Goal: Transaction & Acquisition: Obtain resource

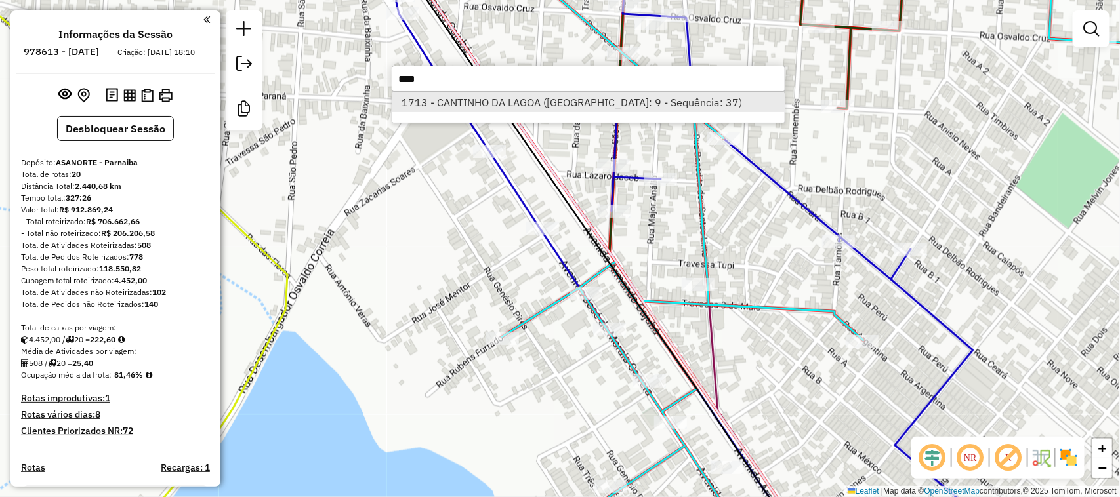
type input "****"
click at [537, 106] on li "1713 - CANTINHO DA LAGOA ([GEOGRAPHIC_DATA]: 9 - Sequência: 37)" at bounding box center [588, 103] width 392 height 20
select select "*********"
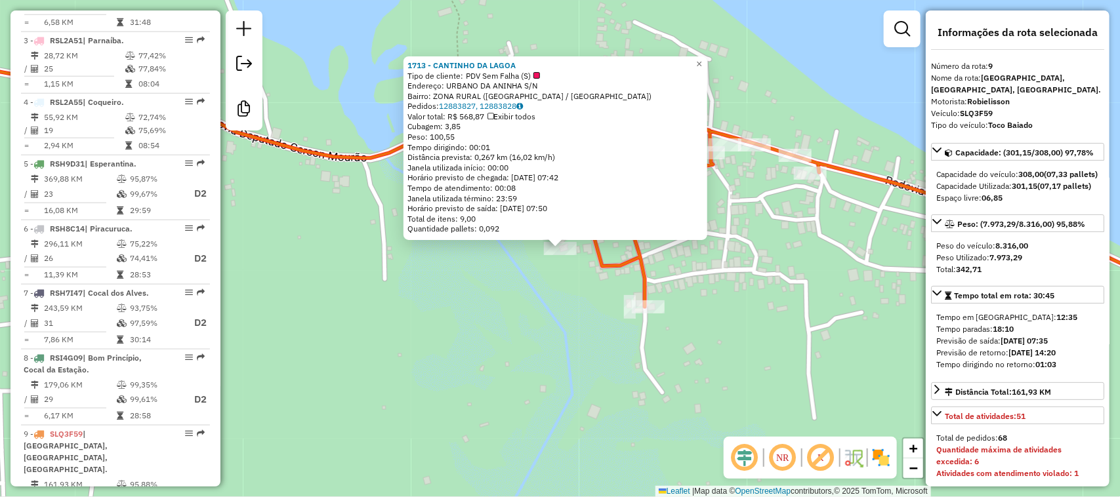
scroll to position [1042, 0]
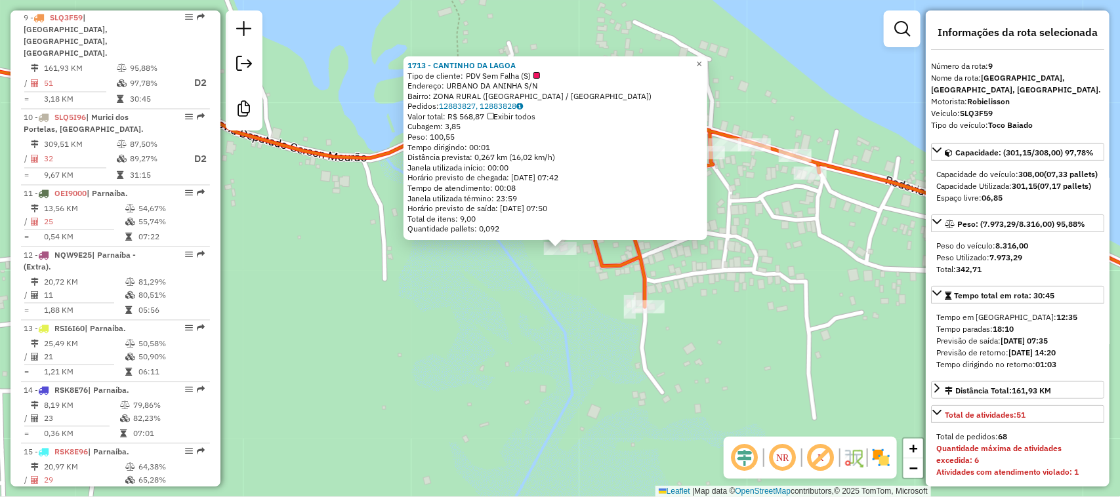
click at [474, 351] on div "1713 - CANTINHO DA LAGOA Tipo de cliente: PDV Sem Falha (S) Endereço: URBANO DA…" at bounding box center [560, 248] width 1120 height 497
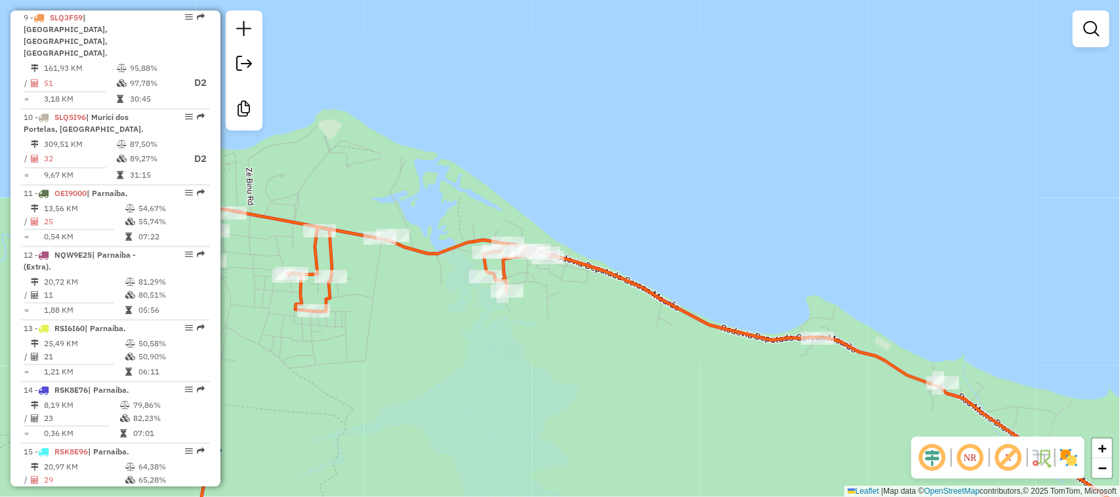
click at [540, 363] on div "Rota 9 - Placa SLQ3F59 12373 - PONTO DA MISTURA Rota 9 - Placa SLQ3F59 11250 - …" at bounding box center [560, 248] width 1120 height 497
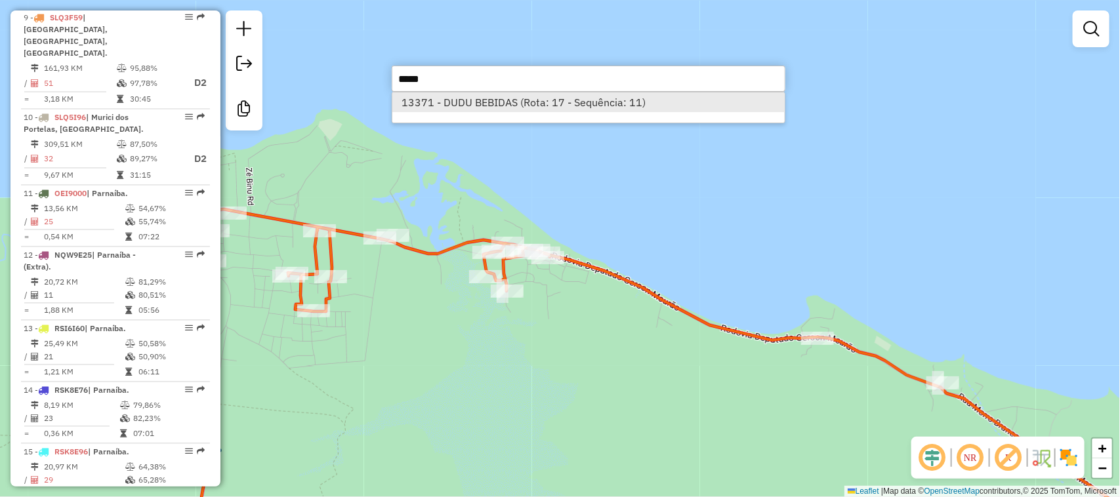
type input "*****"
click at [497, 104] on li "13371 - DUDU BEBIDAS (Rota: 17 - Sequência: 11)" at bounding box center [588, 103] width 392 height 20
select select "*********"
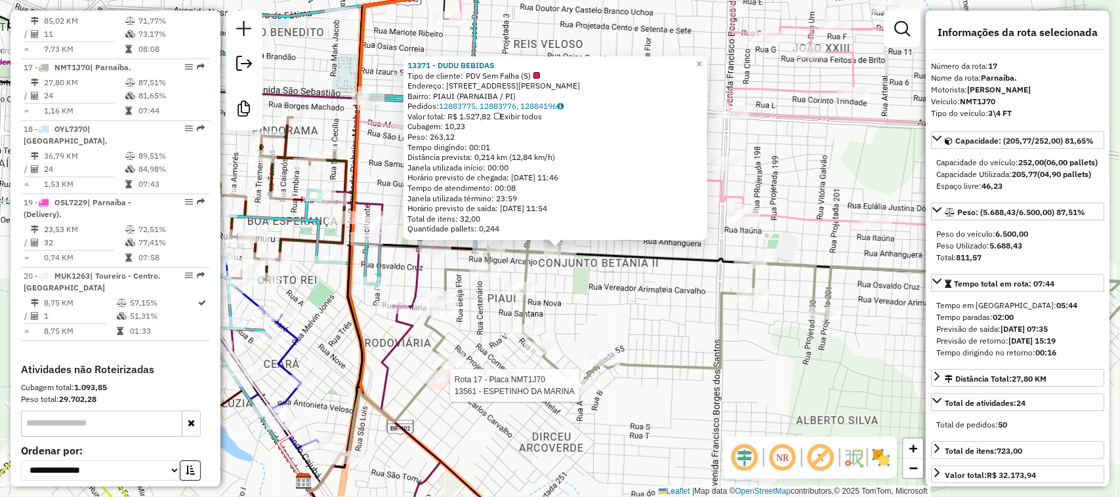
scroll to position [1576, 0]
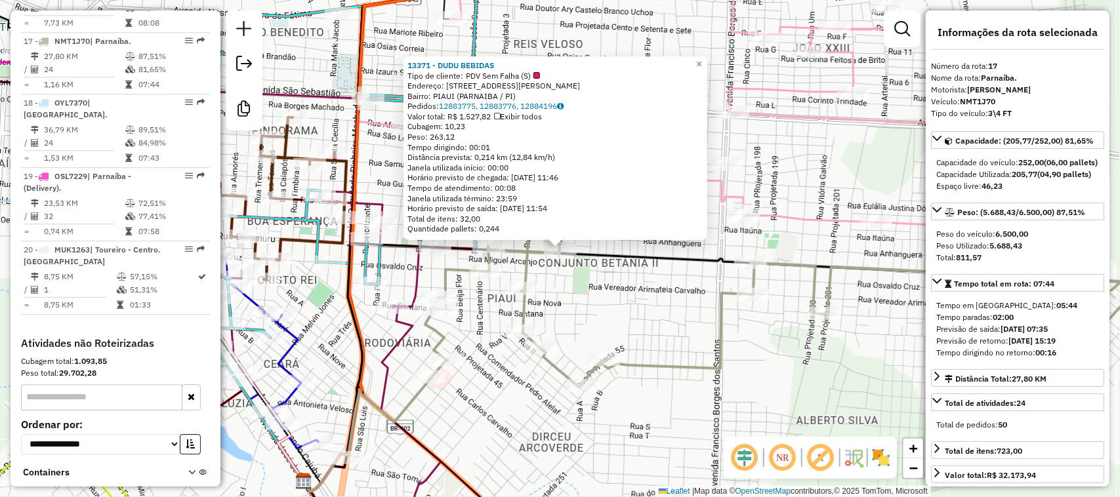
click at [621, 301] on div "13371 - DUDU BEBIDAS Tipo de cliente: PDV Sem Falha (S) Endereço: [STREET_ADDRE…" at bounding box center [560, 248] width 1120 height 497
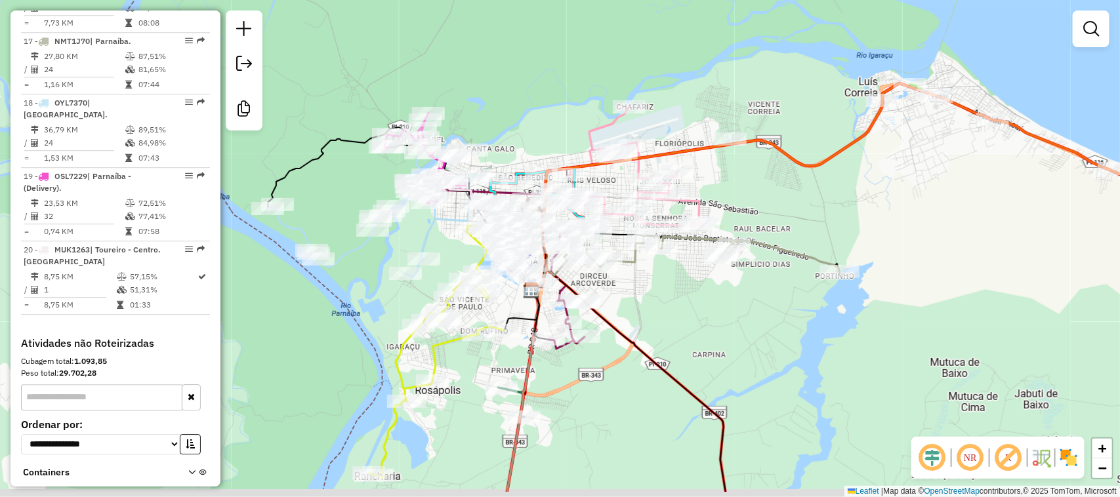
drag, startPoint x: 522, startPoint y: 142, endPoint x: 513, endPoint y: 83, distance: 59.8
click at [514, 85] on div "Janela de atendimento Grade de atendimento Capacidade Transportadoras Veículos …" at bounding box center [560, 248] width 1120 height 497
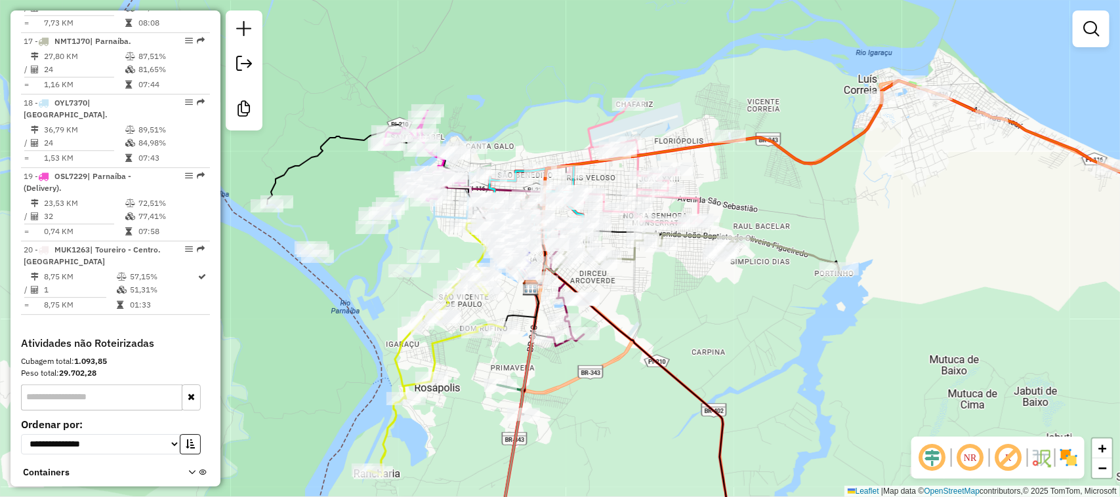
drag, startPoint x: 328, startPoint y: 182, endPoint x: 394, endPoint y: 162, distance: 68.7
click at [394, 162] on div "Janela de atendimento Grade de atendimento Capacidade Transportadoras Veículos …" at bounding box center [560, 248] width 1120 height 497
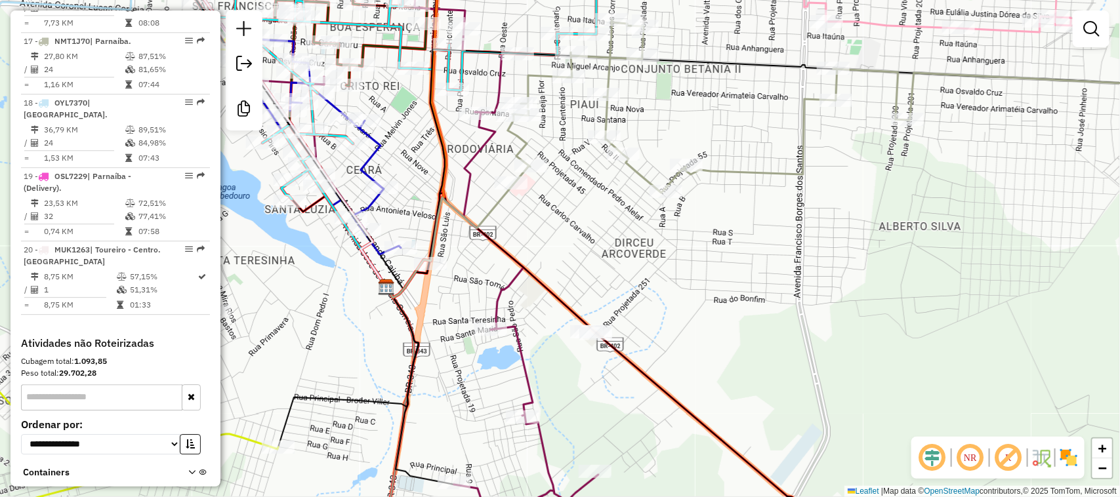
drag, startPoint x: 574, startPoint y: 192, endPoint x: 562, endPoint y: 270, distance: 79.6
click at [565, 254] on div "Janela de atendimento Grade de atendimento Capacidade Transportadoras Veículos …" at bounding box center [560, 248] width 1120 height 497
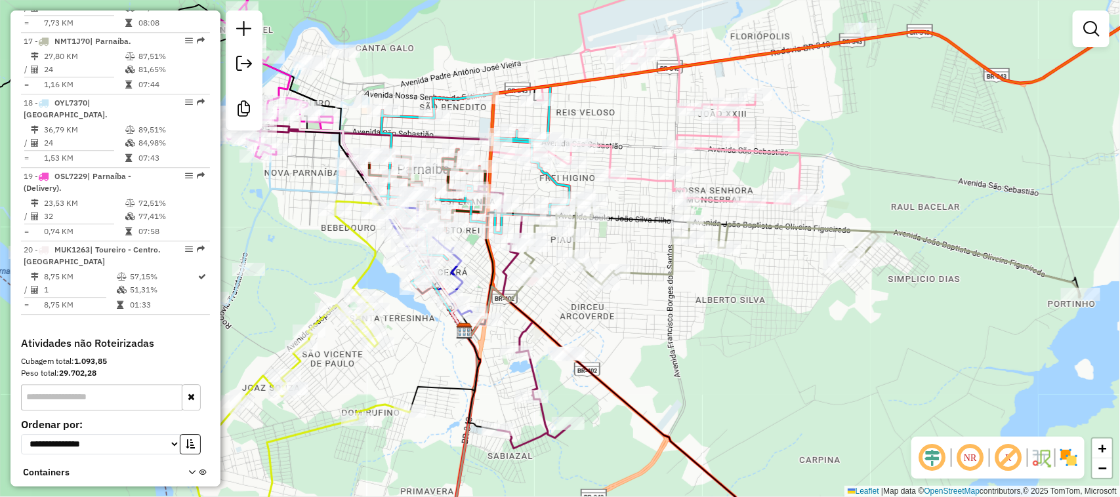
drag, startPoint x: 467, startPoint y: 27, endPoint x: 476, endPoint y: 7, distance: 21.5
click at [475, 11] on div "Janela de atendimento Grade de atendimento Capacidade Transportadoras Veículos …" at bounding box center [560, 248] width 1120 height 497
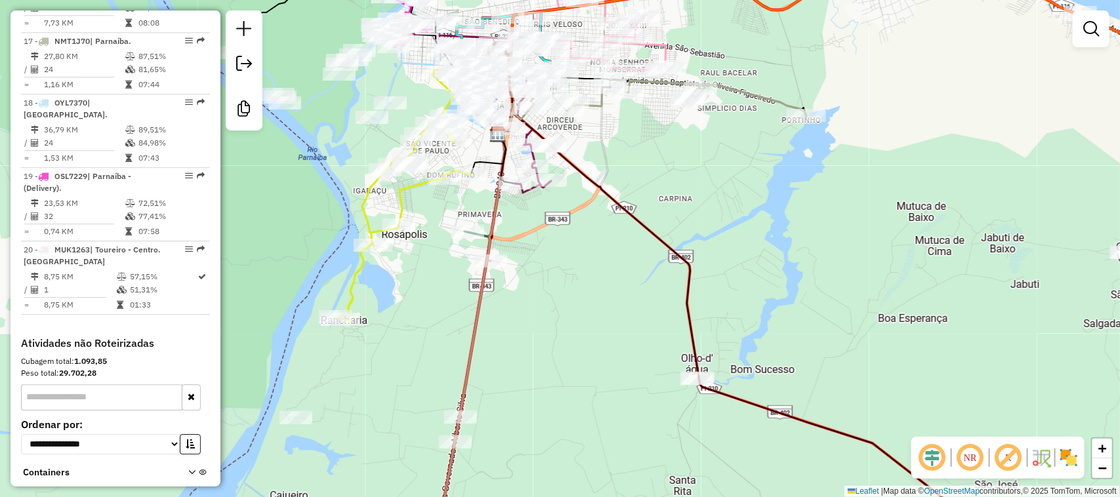
drag, startPoint x: 599, startPoint y: 371, endPoint x: 516, endPoint y: 263, distance: 136.3
click at [555, 310] on div "Janela de atendimento Grade de atendimento Capacidade Transportadoras Veículos …" at bounding box center [560, 248] width 1120 height 497
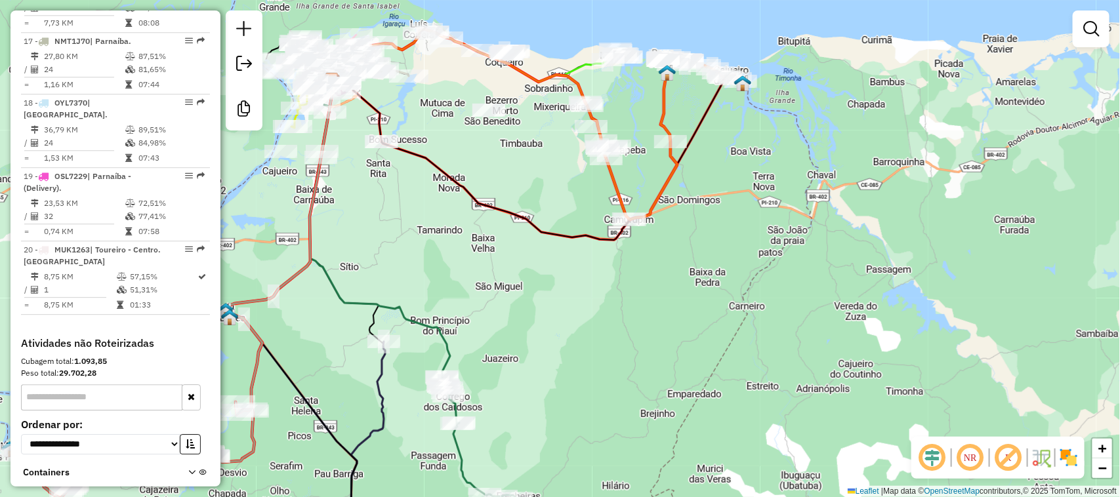
drag, startPoint x: 341, startPoint y: 264, endPoint x: 471, endPoint y: 254, distance: 129.7
click at [473, 257] on div "Janela de atendimento Grade de atendimento Capacidade Transportadoras Veículos …" at bounding box center [560, 248] width 1120 height 497
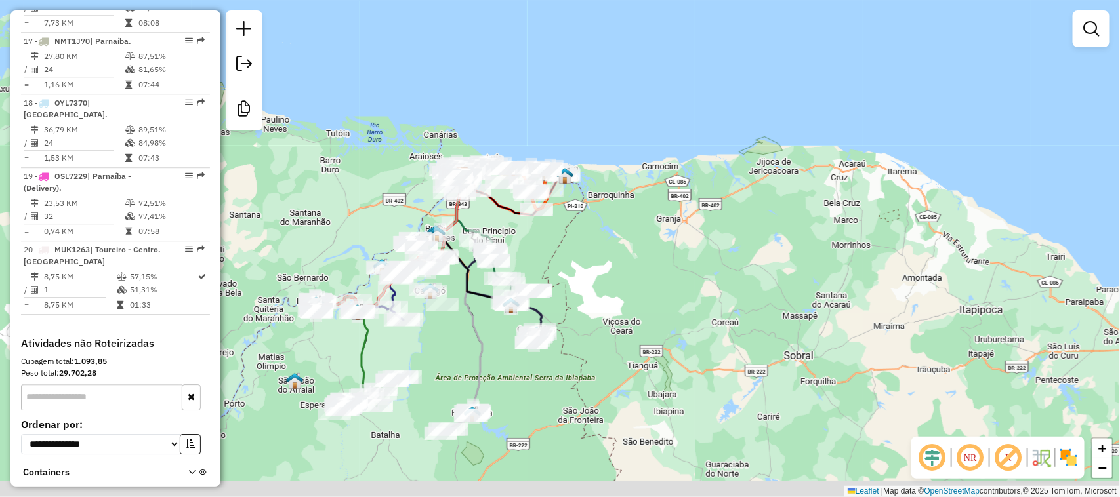
drag, startPoint x: 421, startPoint y: 401, endPoint x: 454, endPoint y: 279, distance: 126.4
click at [453, 317] on div "Janela de atendimento Grade de atendimento Capacidade Transportadoras Veículos …" at bounding box center [560, 248] width 1120 height 497
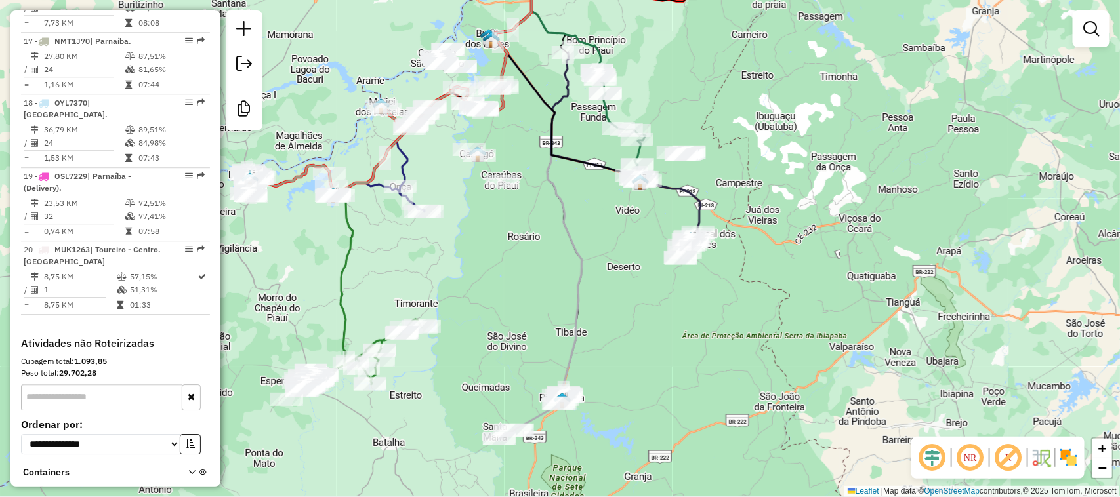
drag, startPoint x: 486, startPoint y: 238, endPoint x: 527, endPoint y: 355, distance: 124.5
click at [515, 335] on div "Janela de atendimento Grade de atendimento Capacidade Transportadoras Veículos …" at bounding box center [560, 248] width 1120 height 497
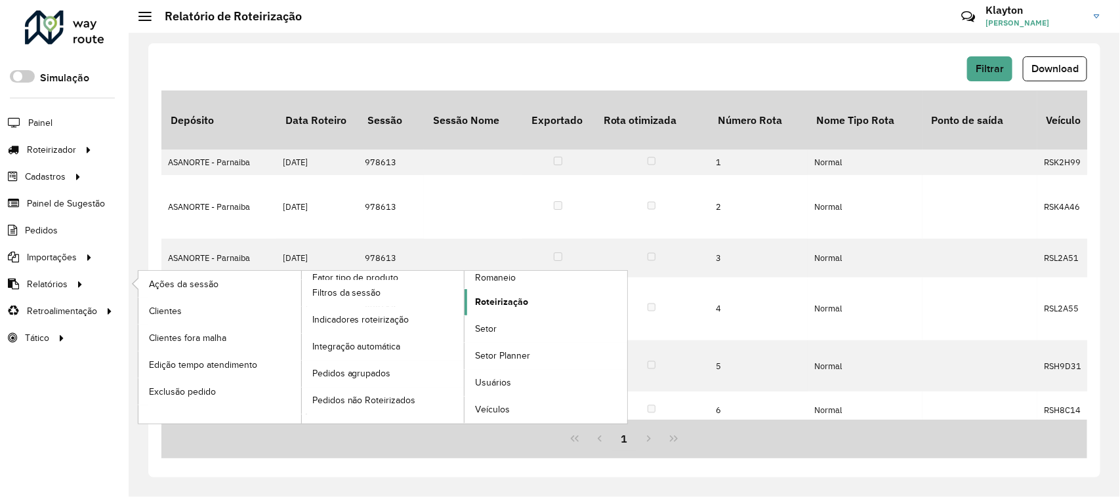
click at [509, 305] on span "Roteirização" at bounding box center [501, 302] width 53 height 14
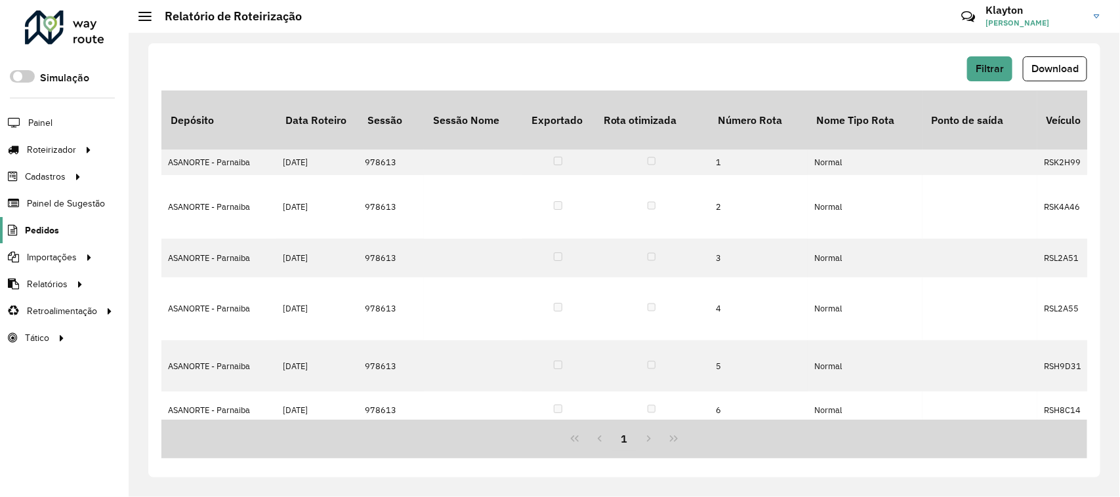
click at [43, 230] on span "Pedidos" at bounding box center [42, 231] width 34 height 14
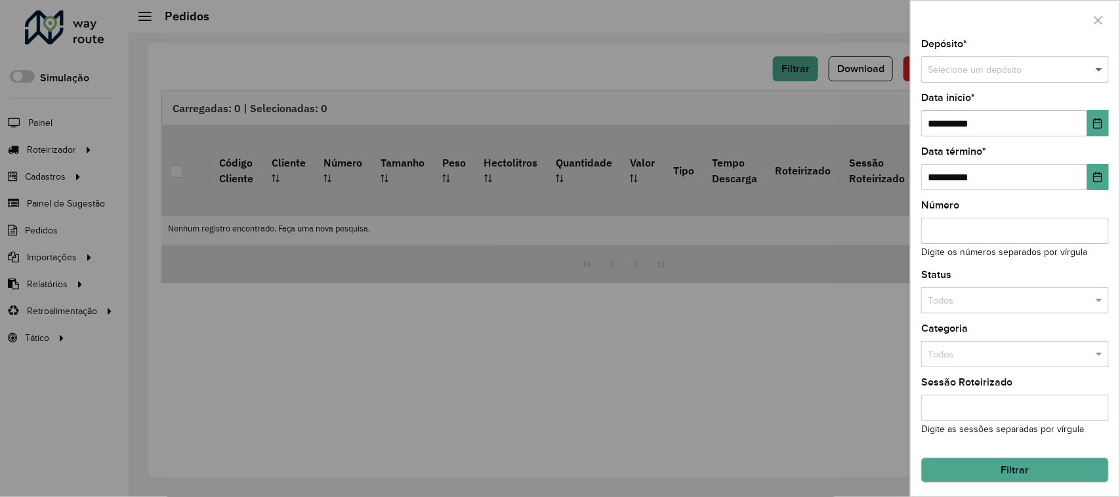
click at [1093, 66] on span at bounding box center [1101, 70] width 16 height 14
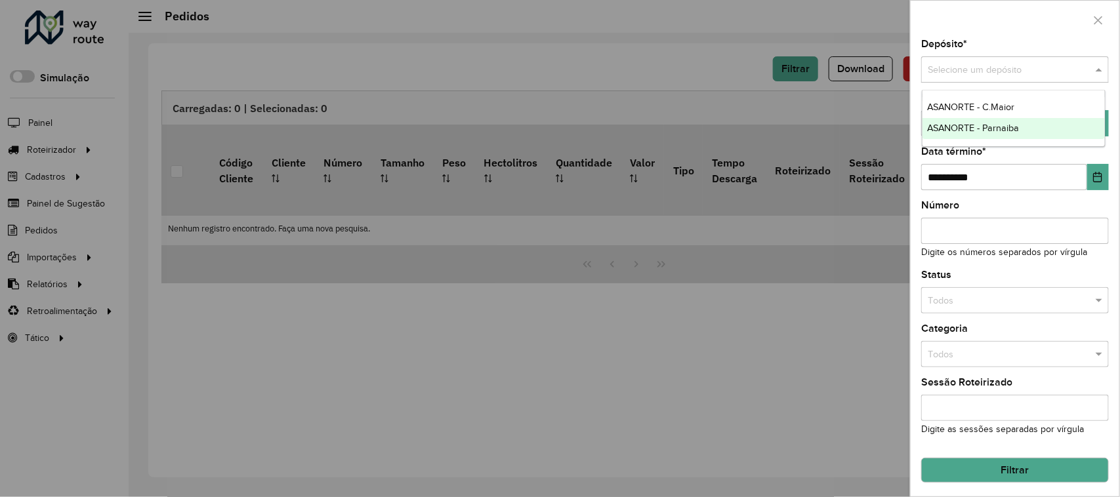
click at [991, 130] on span "ASANORTE - Parnaiba" at bounding box center [974, 128] width 92 height 11
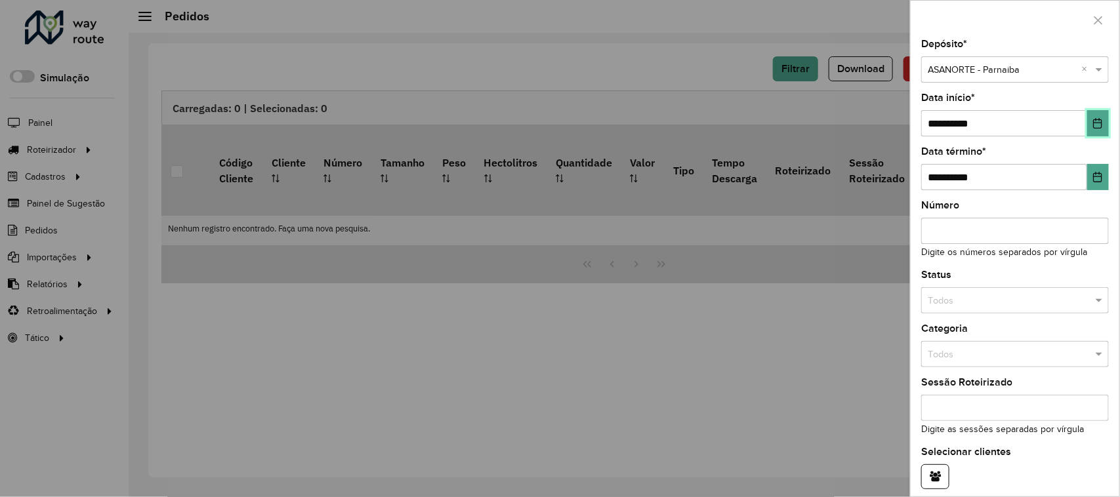
click at [1095, 125] on icon "Choose Date" at bounding box center [1098, 123] width 11 height 11
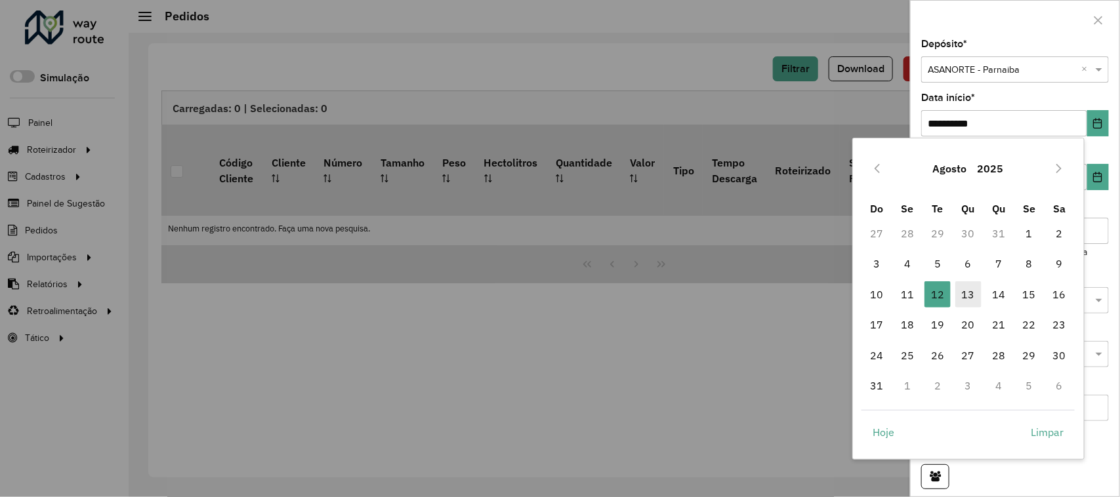
click at [970, 289] on span "13" at bounding box center [969, 295] width 26 height 26
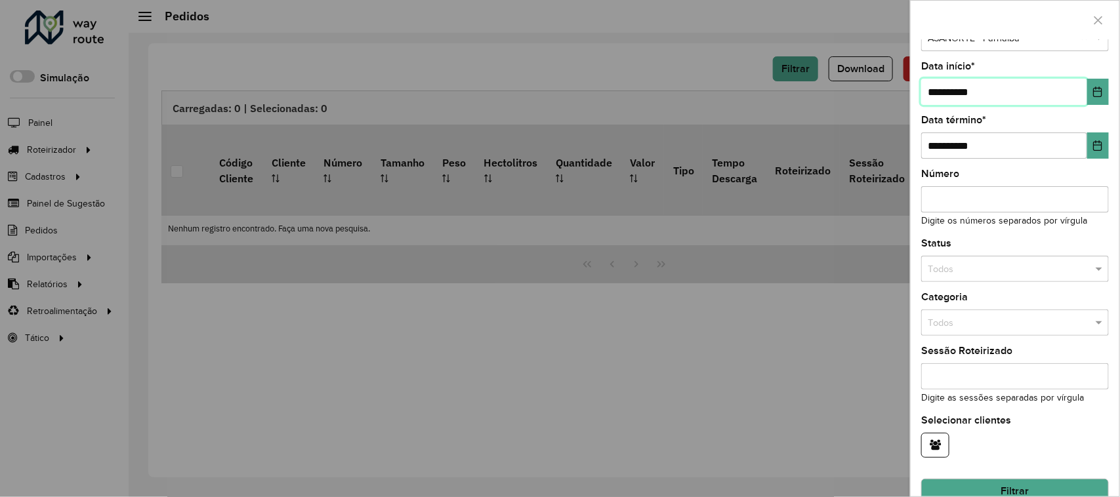
scroll to position [60, 0]
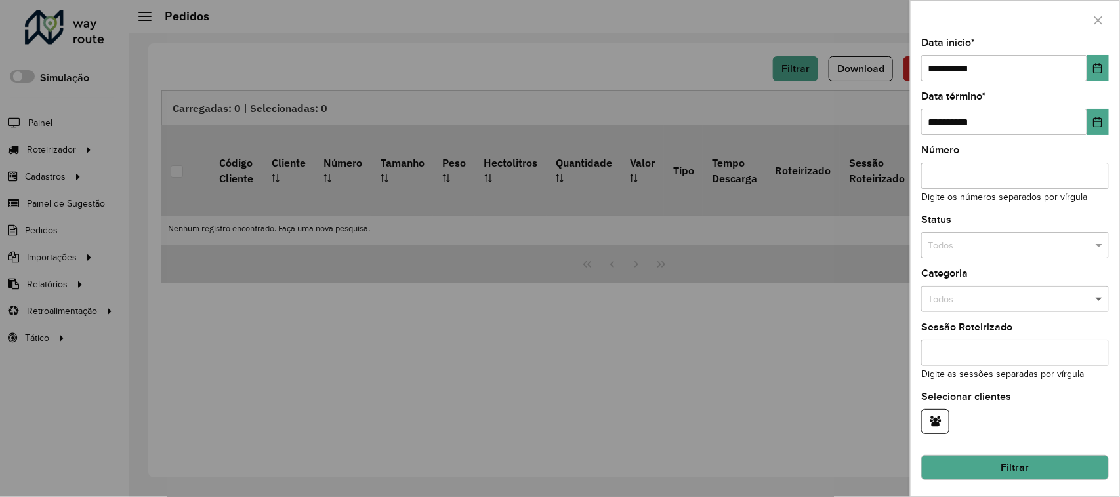
click at [1094, 293] on span at bounding box center [1101, 300] width 16 height 14
click at [1093, 240] on span at bounding box center [1101, 246] width 16 height 14
click at [968, 281] on span "Roteirizado" at bounding box center [951, 280] width 47 height 11
click at [1016, 467] on button "Filtrar" at bounding box center [1015, 467] width 188 height 25
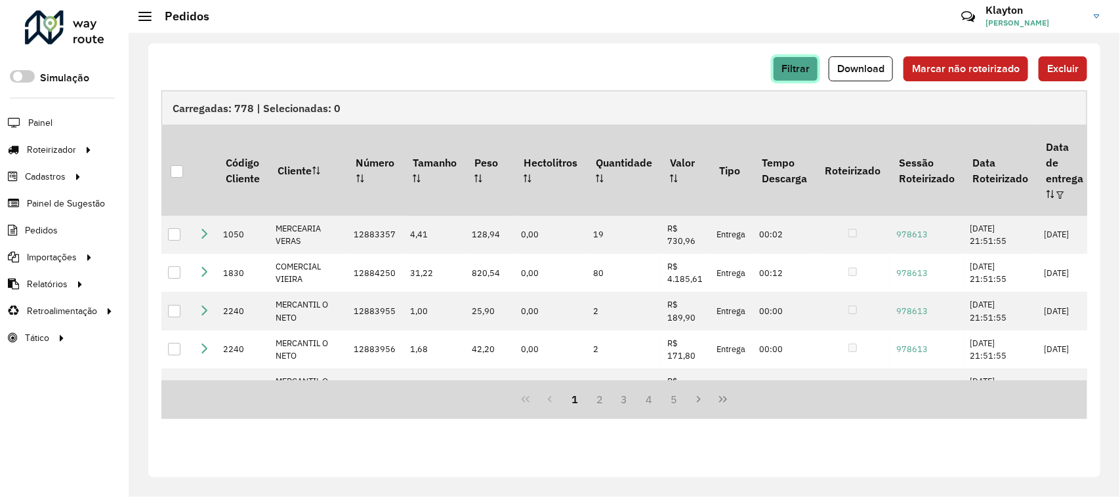
click at [782, 66] on button "Filtrar" at bounding box center [795, 68] width 45 height 25
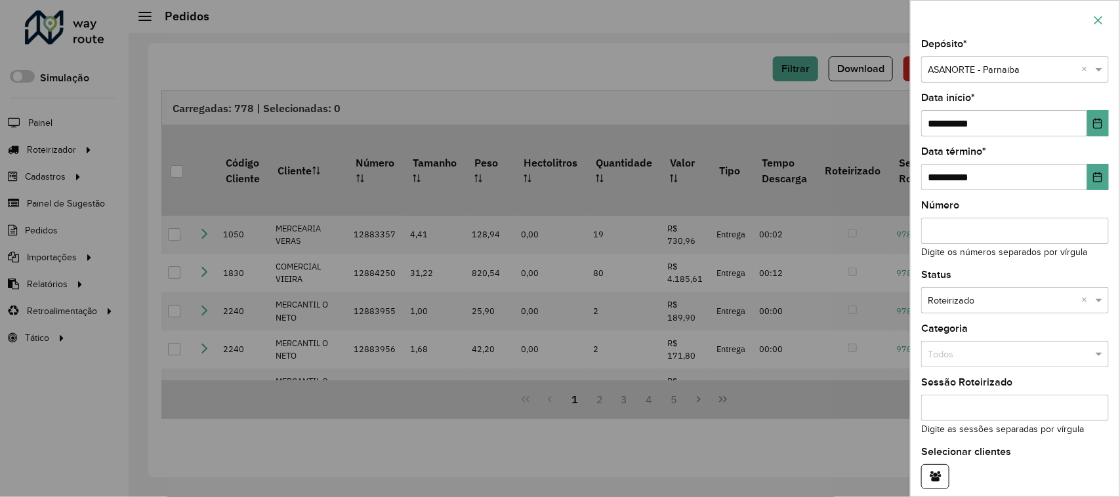
click at [1103, 18] on icon "button" at bounding box center [1098, 20] width 11 height 11
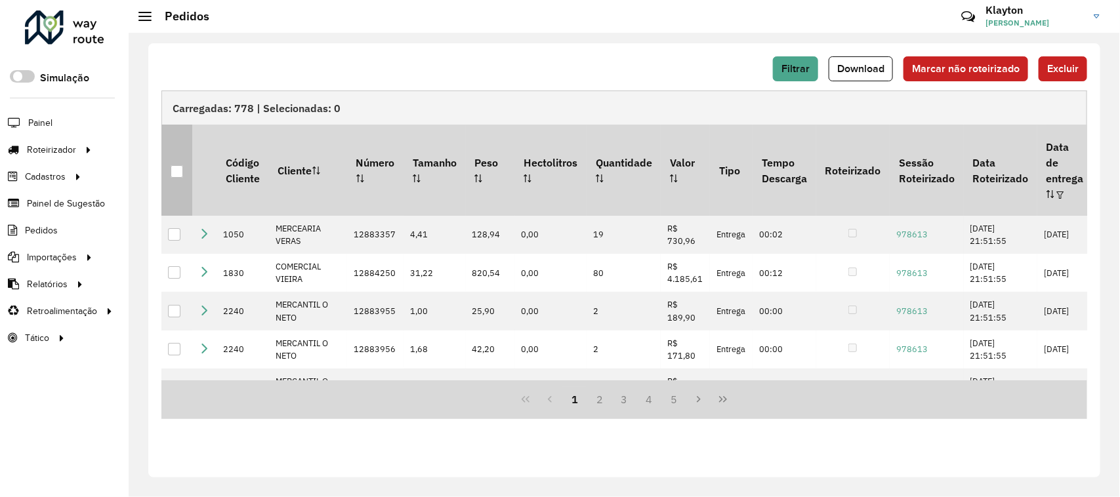
click at [175, 165] on div at bounding box center [177, 171] width 12 height 12
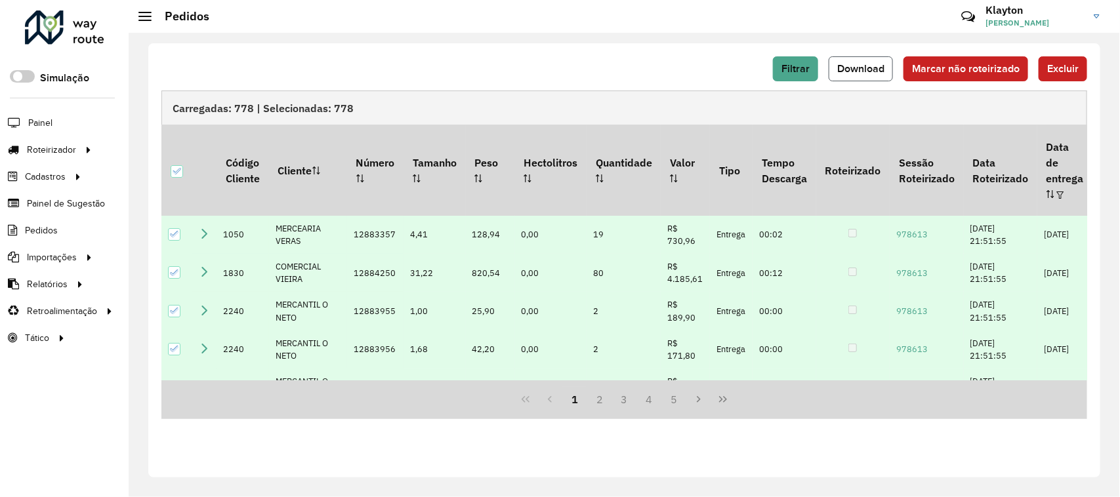
click at [858, 70] on span "Download" at bounding box center [860, 68] width 47 height 11
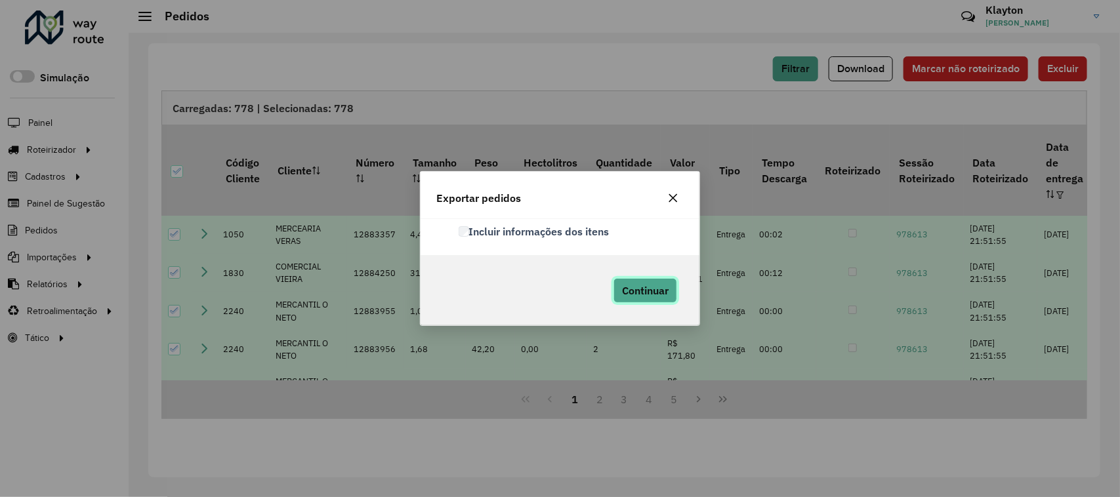
click at [658, 289] on span "Continuar" at bounding box center [645, 290] width 47 height 13
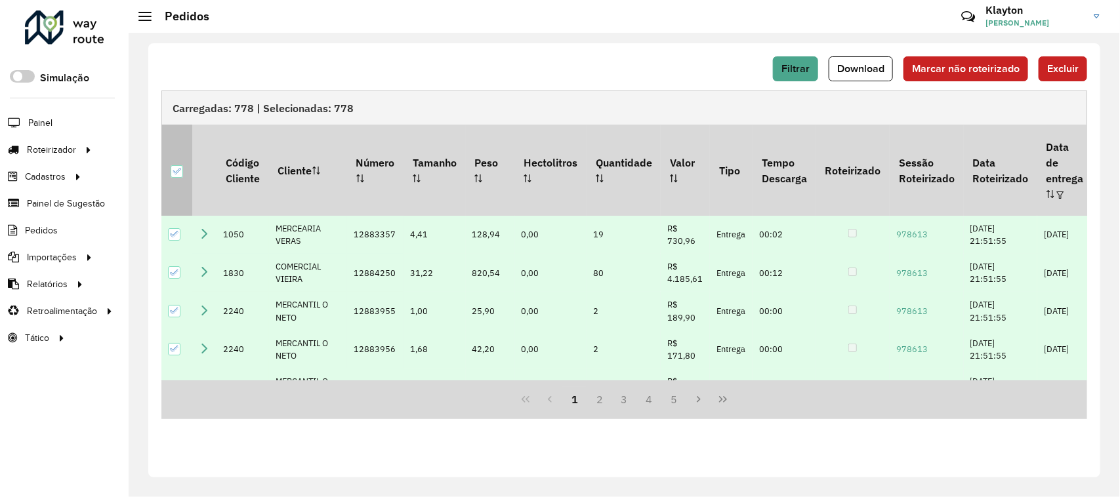
click at [178, 168] on icon at bounding box center [177, 171] width 9 height 6
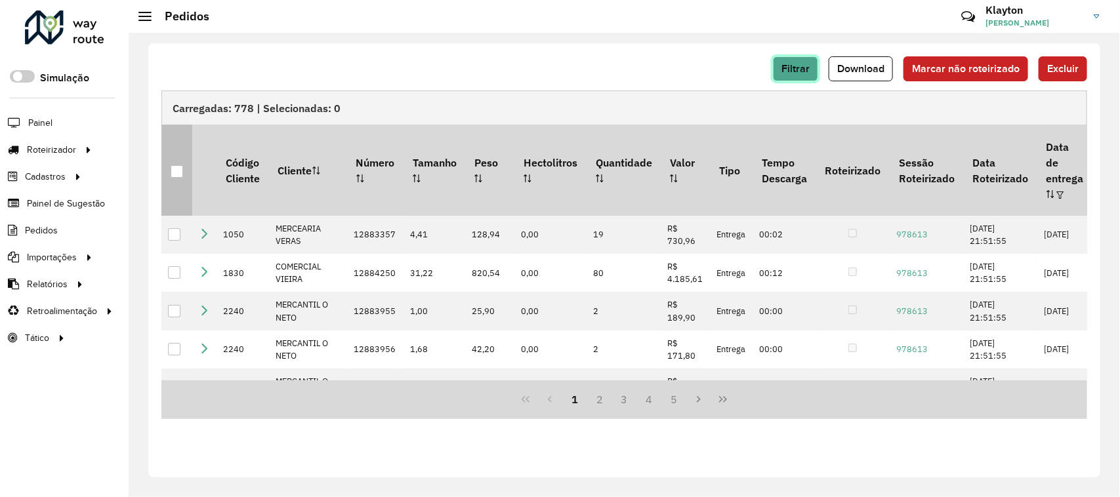
click at [786, 70] on span "Filtrar" at bounding box center [796, 68] width 28 height 11
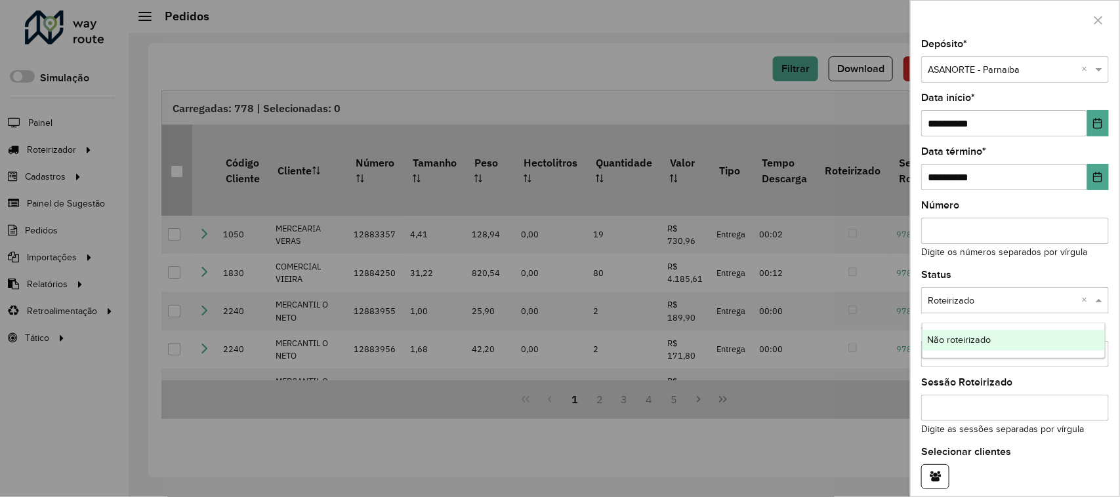
click at [1099, 303] on span at bounding box center [1101, 301] width 16 height 14
click at [947, 347] on div "Não roteirizado" at bounding box center [1014, 340] width 183 height 21
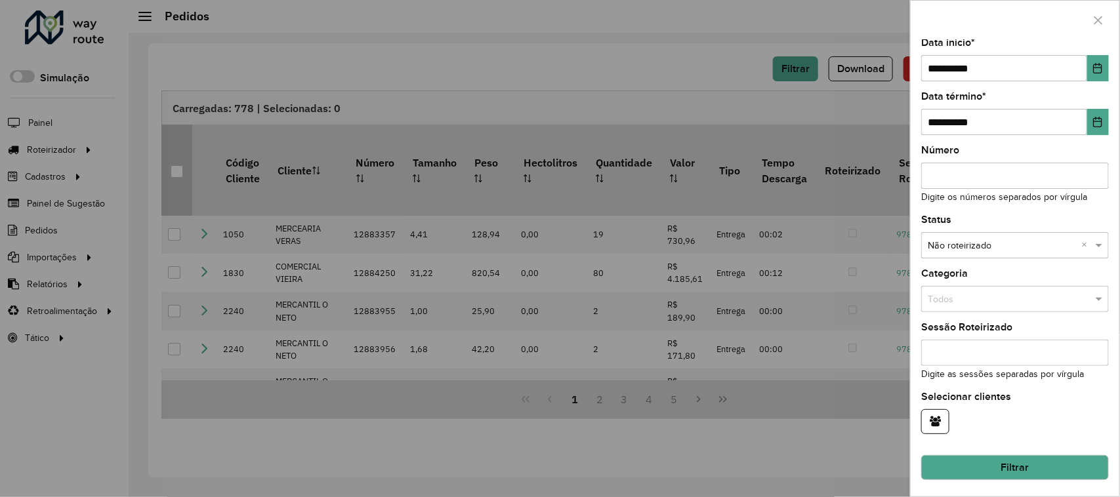
click at [1017, 475] on button "Filtrar" at bounding box center [1015, 467] width 188 height 25
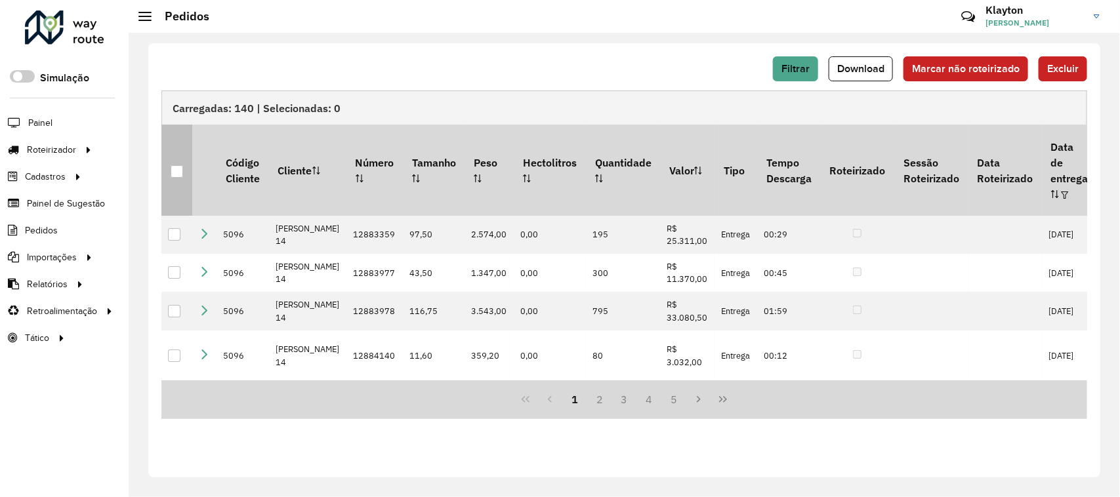
click at [182, 165] on div at bounding box center [177, 171] width 12 height 12
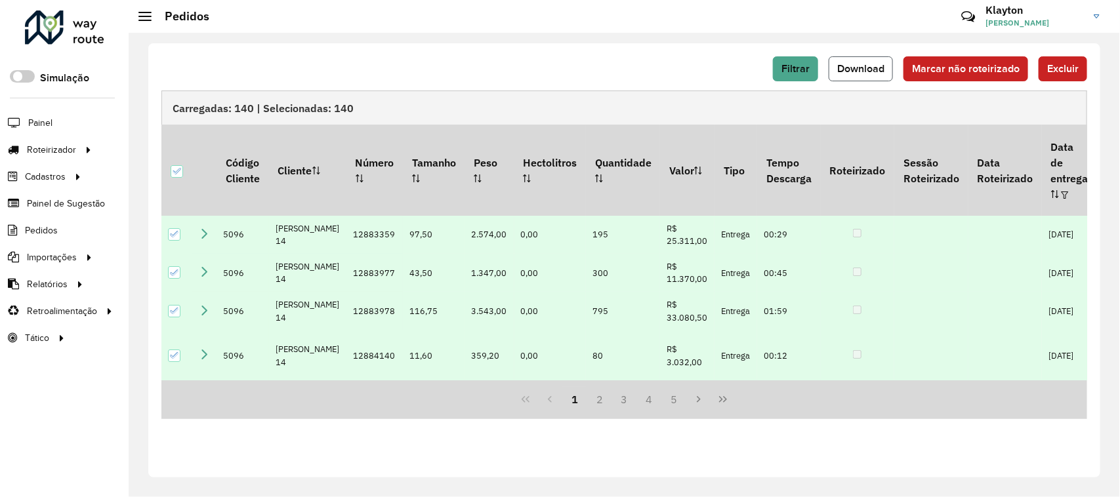
click at [870, 68] on span "Download" at bounding box center [860, 68] width 47 height 11
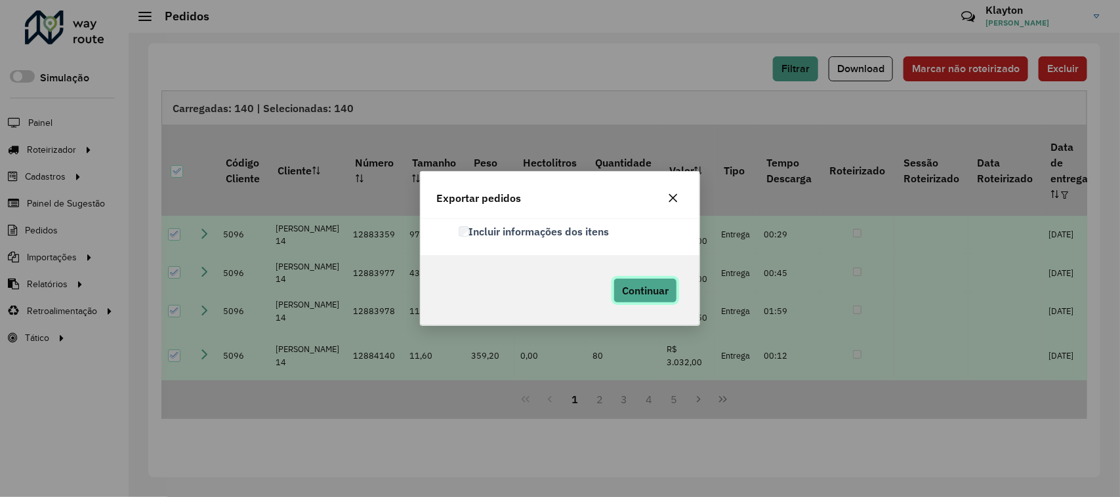
click at [637, 290] on span "Continuar" at bounding box center [645, 290] width 47 height 13
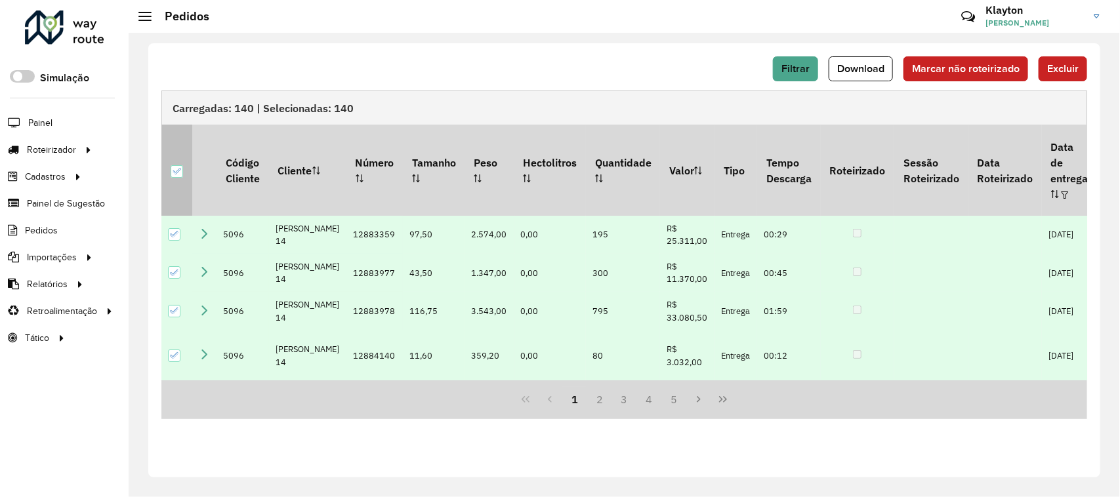
click at [178, 167] on icon at bounding box center [176, 171] width 9 height 9
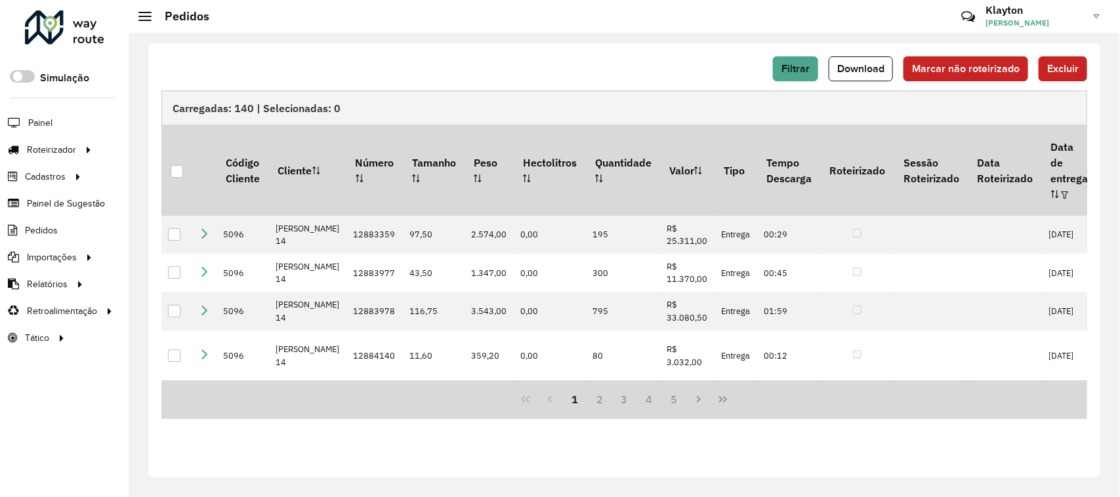
click at [54, 22] on div at bounding box center [64, 28] width 79 height 34
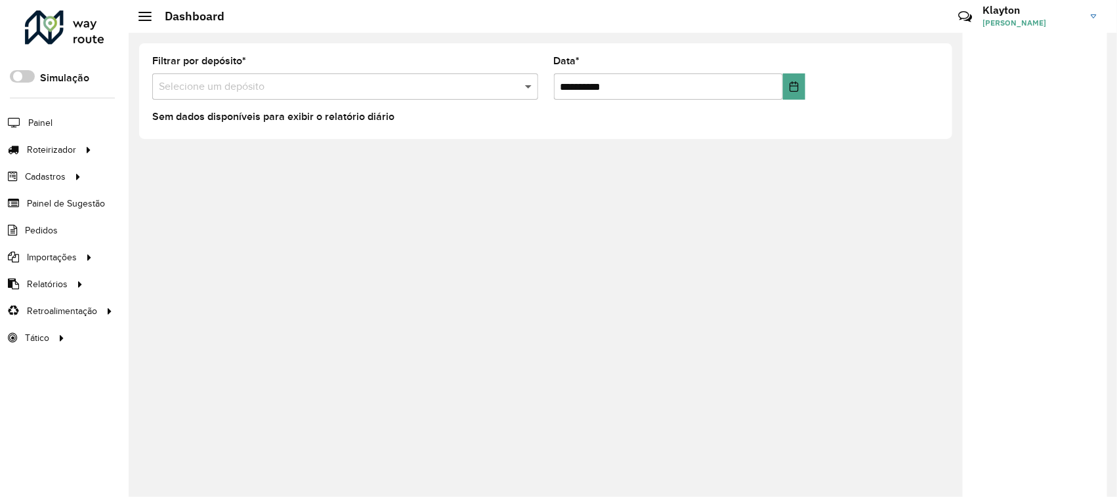
click at [528, 91] on span at bounding box center [530, 87] width 16 height 16
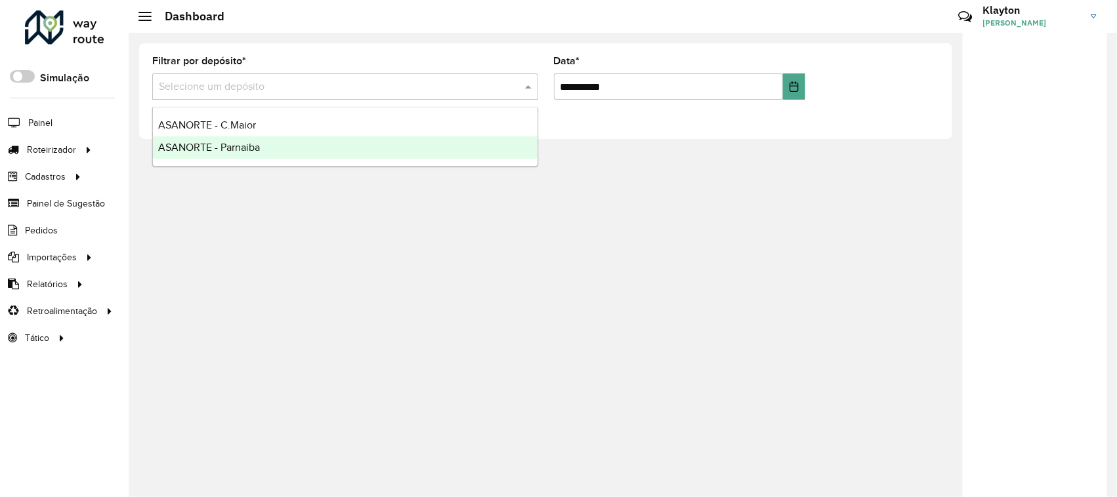
click at [300, 156] on div "ASANORTE - Parnaiba" at bounding box center [345, 148] width 385 height 22
